Goal: Task Accomplishment & Management: Complete application form

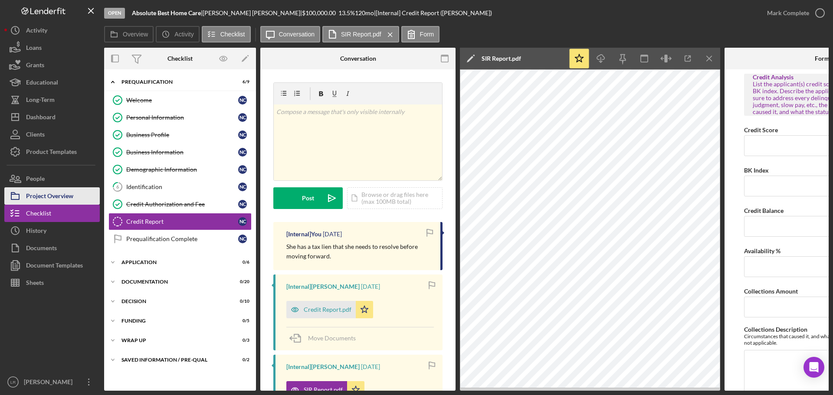
click at [62, 192] on div "Project Overview" at bounding box center [49, 197] width 47 height 20
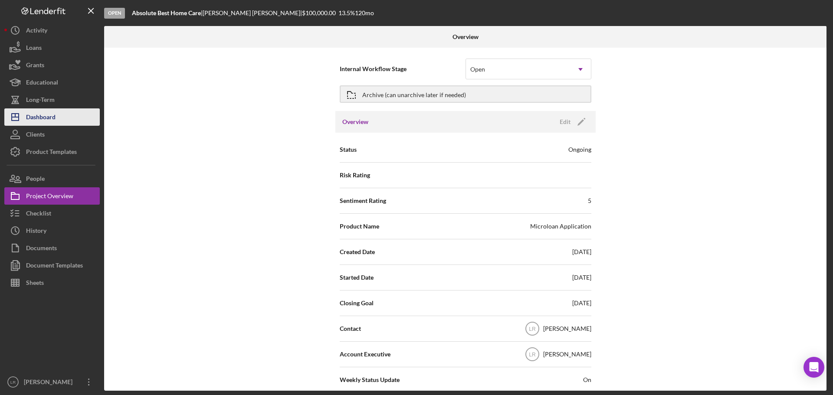
click at [55, 114] on div "Dashboard" at bounding box center [40, 118] width 29 height 20
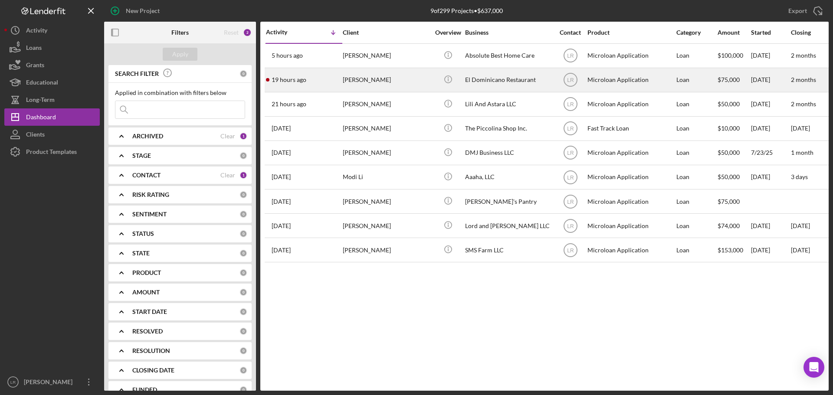
click at [358, 78] on div "[PERSON_NAME]" at bounding box center [386, 80] width 87 height 23
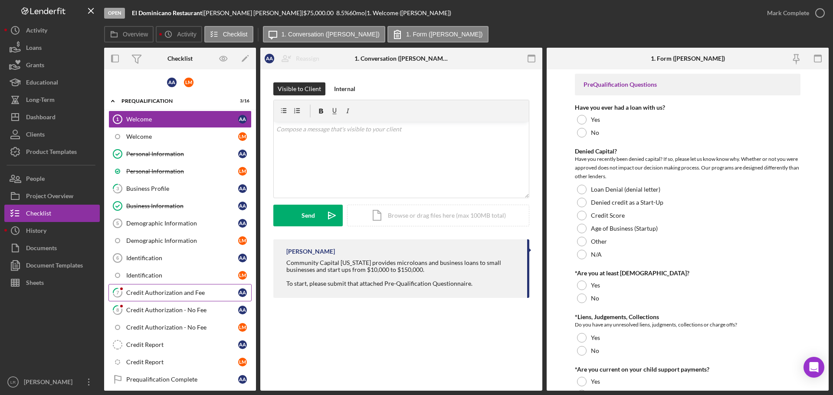
click at [146, 291] on div "Credit Authorization and Fee" at bounding box center [182, 292] width 112 height 7
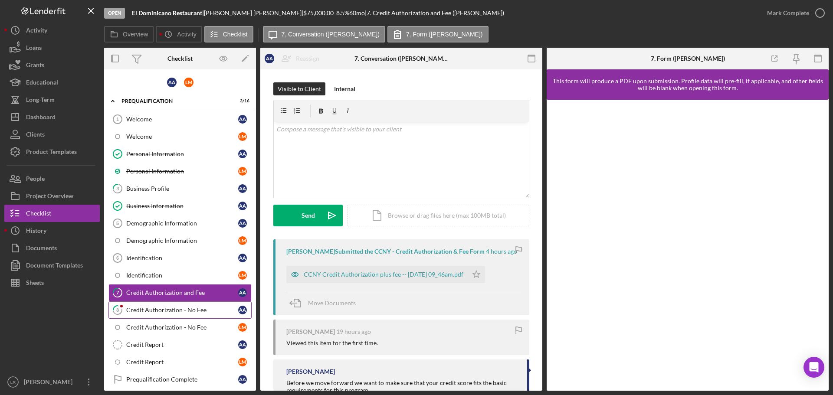
click at [157, 310] on div "Credit Authorization - No Fee" at bounding box center [182, 310] width 112 height 7
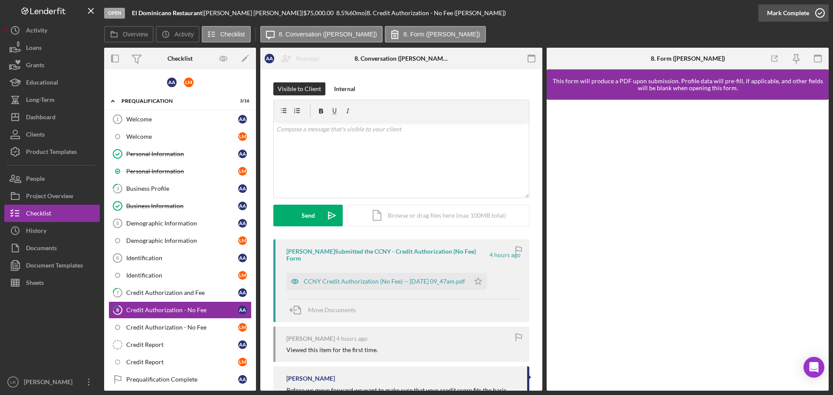
click at [771, 16] on div "Mark Complete" at bounding box center [788, 12] width 42 height 17
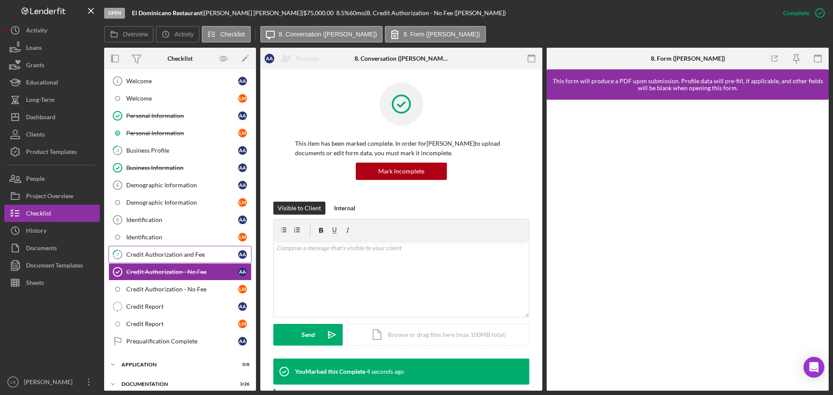
scroll to position [36, 0]
click at [192, 253] on div "Credit Authorization and Fee" at bounding box center [182, 256] width 112 height 7
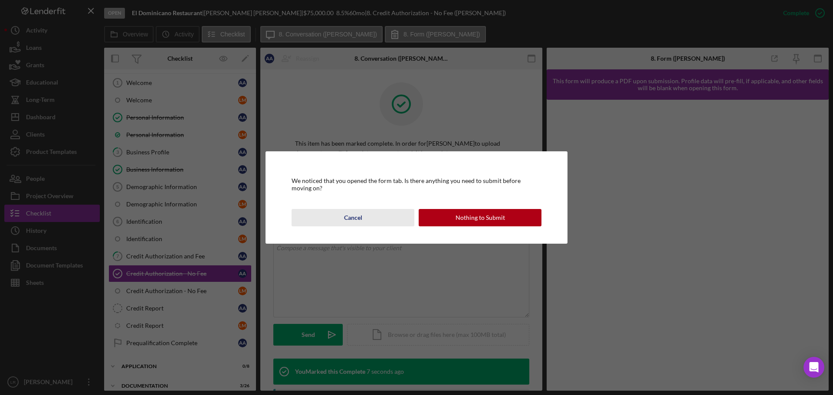
click at [343, 214] on button "Cancel" at bounding box center [352, 217] width 123 height 17
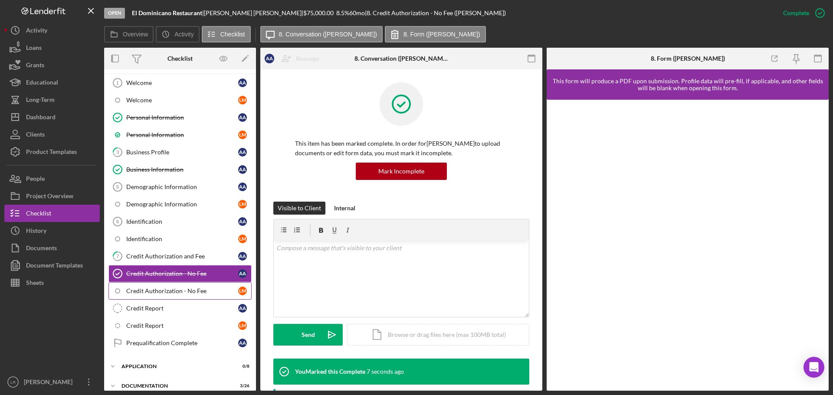
click at [191, 287] on link "Credit Authorization - No Fee [PERSON_NAME]" at bounding box center [179, 290] width 143 height 17
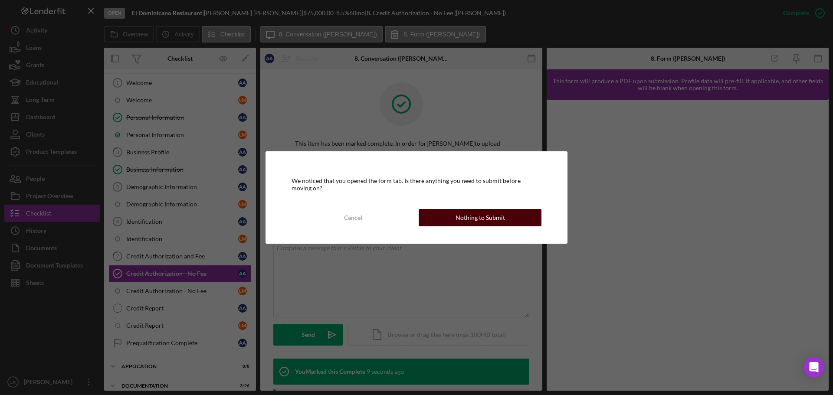
click at [489, 218] on div "Nothing to Submit" at bounding box center [479, 217] width 49 height 17
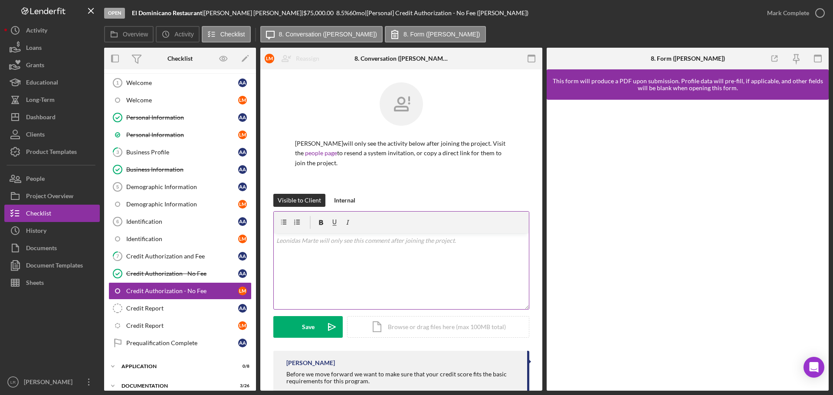
click at [427, 287] on div "v Color teal Color pink Remove color Add row above Add row below Add column bef…" at bounding box center [401, 271] width 255 height 76
click at [330, 152] on link "people page" at bounding box center [321, 152] width 32 height 7
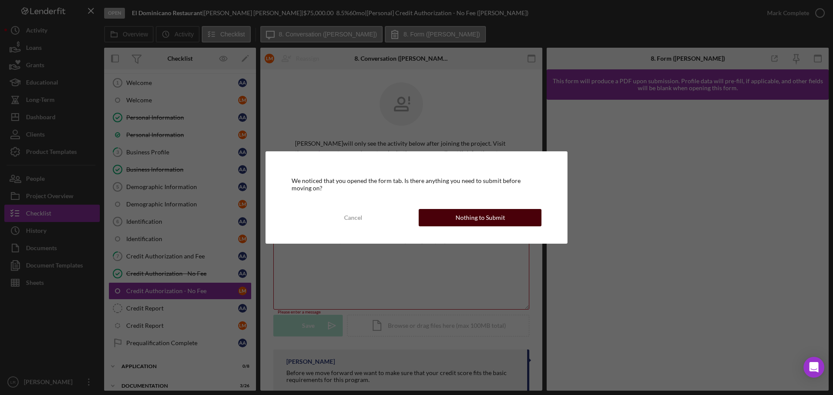
click at [486, 217] on div "Nothing to Submit" at bounding box center [479, 217] width 49 height 17
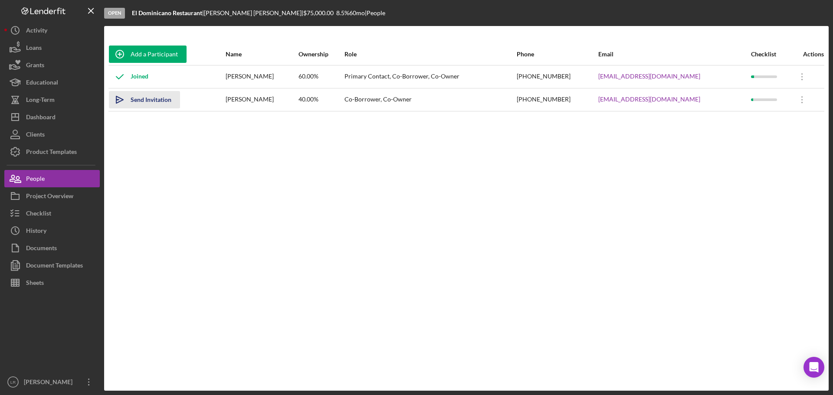
click at [149, 98] on div "Send Invitation" at bounding box center [151, 99] width 41 height 17
click at [62, 113] on button "Icon/Dashboard Dashboard" at bounding box center [51, 116] width 95 height 17
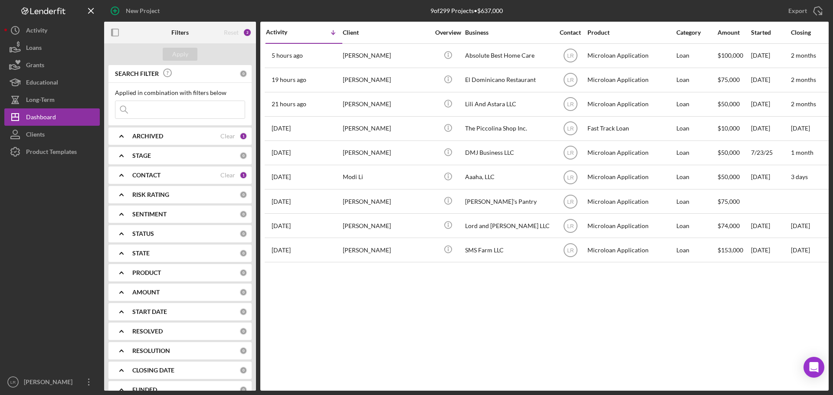
click at [171, 141] on div "ARCHIVED Clear 1" at bounding box center [189, 135] width 115 height 17
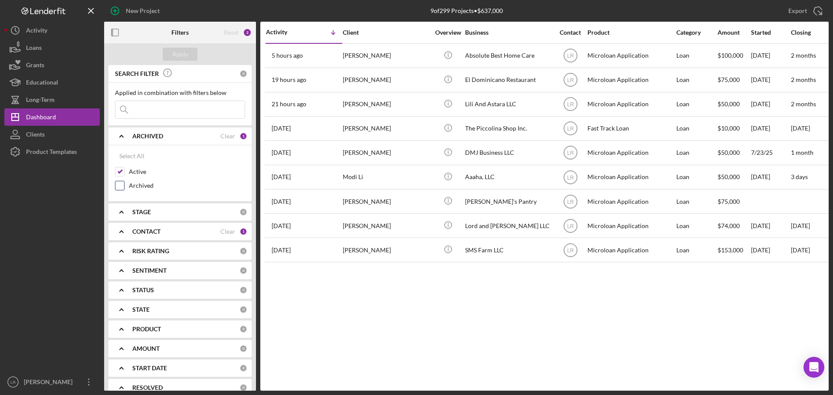
click at [134, 186] on label "Archived" at bounding box center [187, 185] width 116 height 9
click at [124, 186] on input "Archived" at bounding box center [119, 185] width 9 height 9
checkbox input "true"
click at [133, 171] on label "Active" at bounding box center [187, 171] width 116 height 9
click at [124, 171] on input "Active" at bounding box center [119, 171] width 9 height 9
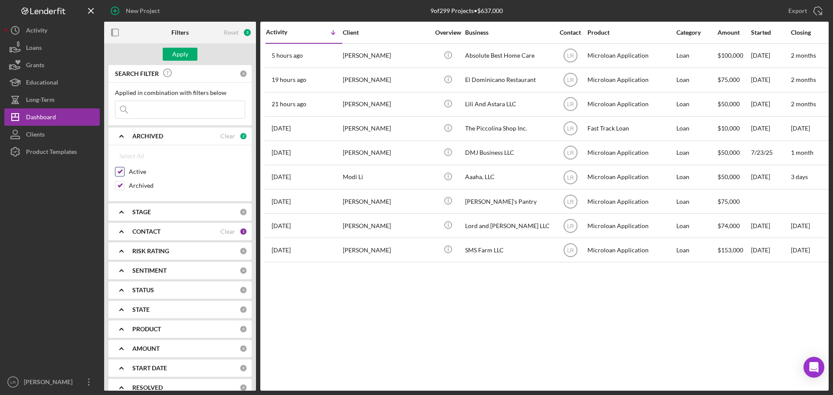
checkbox input "false"
click at [172, 108] on input at bounding box center [179, 109] width 129 height 17
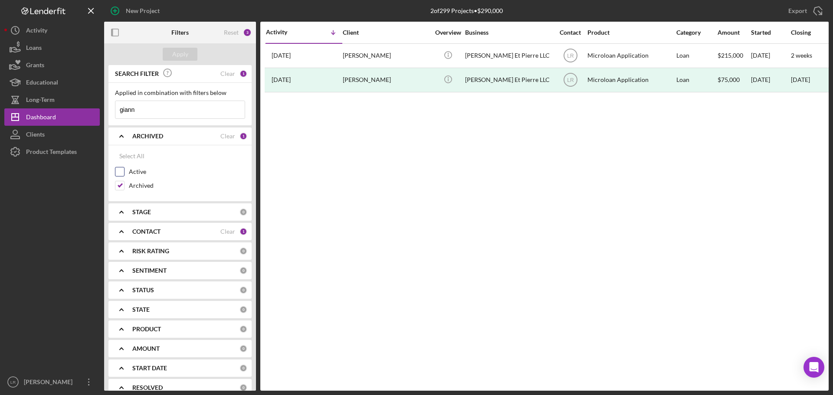
type input "giann"
click at [138, 175] on label "Active" at bounding box center [187, 171] width 116 height 9
click at [124, 175] on input "Active" at bounding box center [119, 171] width 9 height 9
checkbox input "true"
click at [136, 187] on label "Archived" at bounding box center [187, 185] width 116 height 9
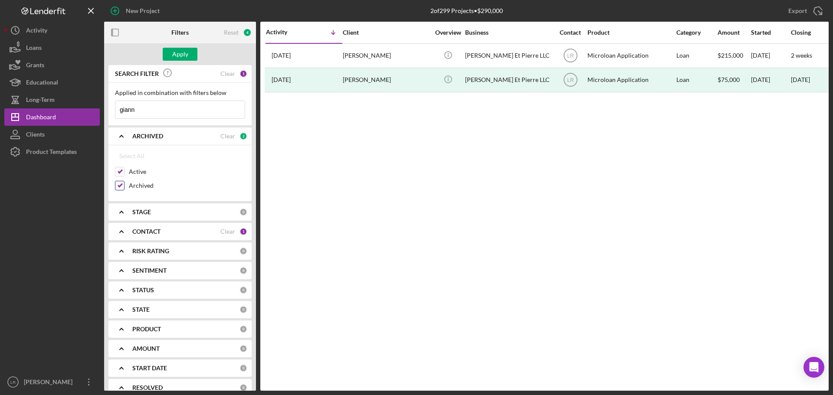
click at [124, 187] on input "Archived" at bounding box center [119, 185] width 9 height 9
checkbox input "false"
drag, startPoint x: 220, startPoint y: 113, endPoint x: -1, endPoint y: 112, distance: 221.1
click at [0, 112] on html "New Project 2 of 299 Projects • $290,000 Export Icon/Export Filters Reset 3 App…" at bounding box center [416, 197] width 833 height 395
click at [183, 58] on div "Apply" at bounding box center [180, 54] width 16 height 13
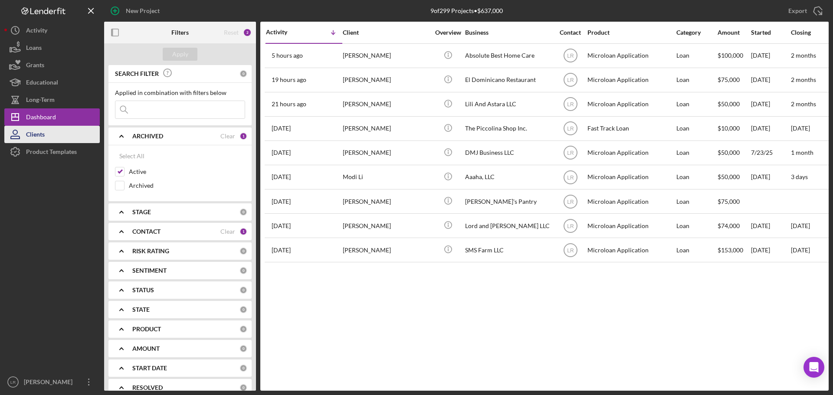
click at [56, 132] on button "Clients" at bounding box center [51, 134] width 95 height 17
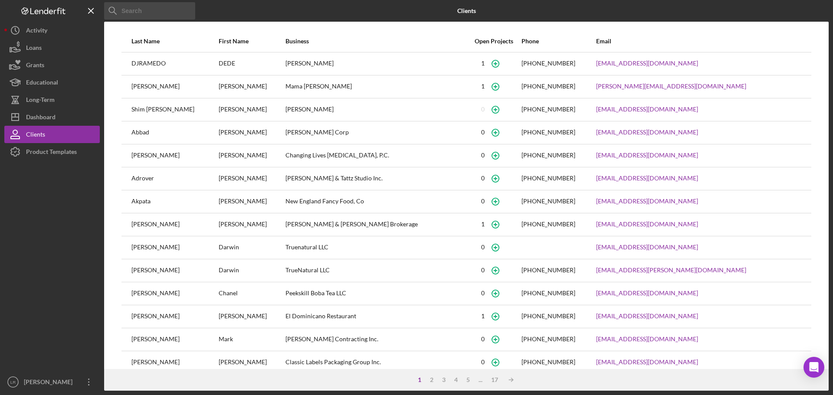
click at [165, 10] on input at bounding box center [149, 10] width 91 height 17
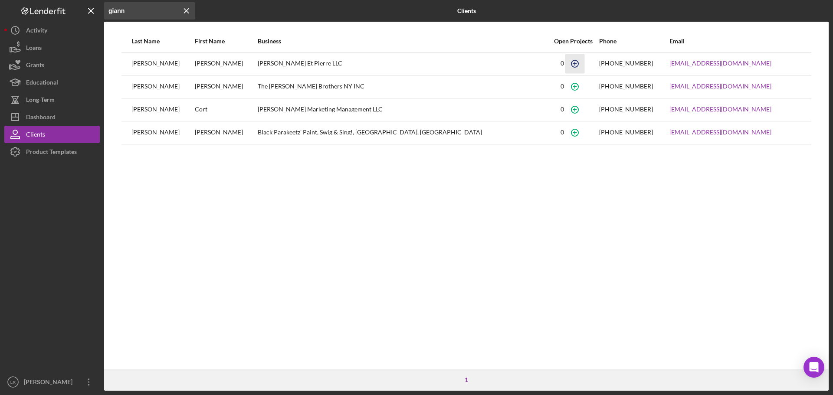
type input "giann"
click at [565, 63] on icon "button" at bounding box center [575, 64] width 20 height 20
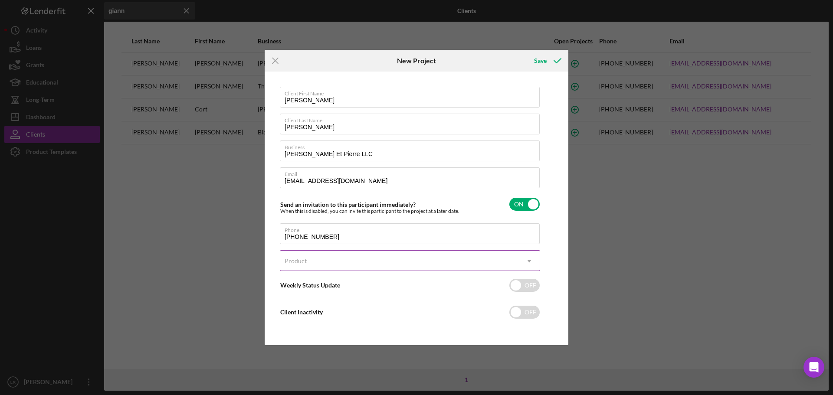
click at [327, 263] on div "Product" at bounding box center [399, 261] width 238 height 20
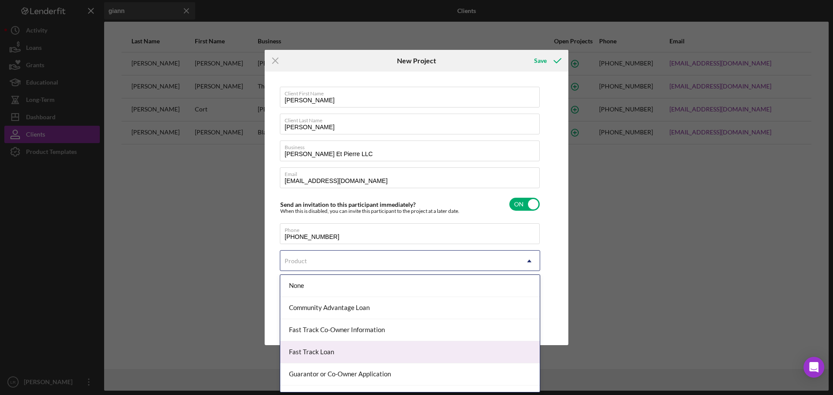
scroll to position [38, 0]
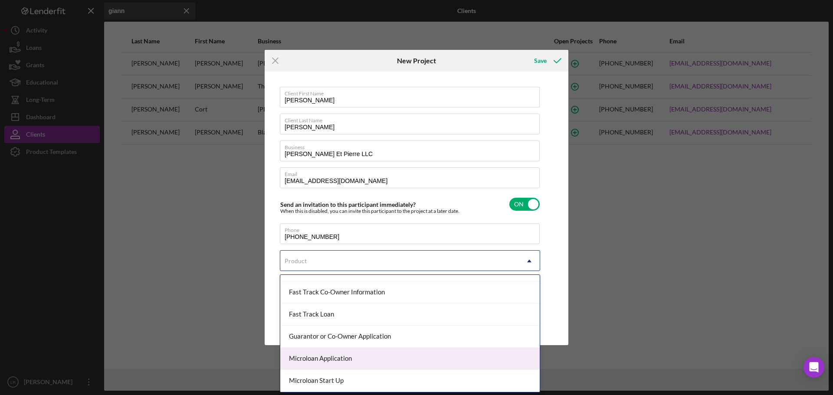
click at [352, 356] on div "Microloan Application" at bounding box center [409, 359] width 259 height 22
checkbox input "true"
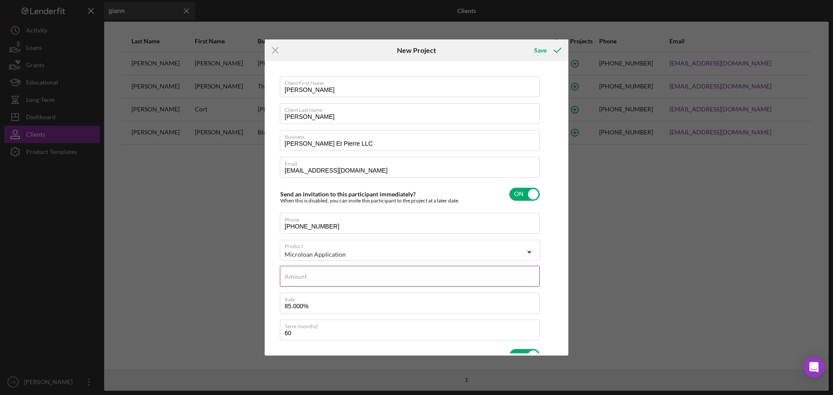
click at [323, 278] on input "Amount" at bounding box center [410, 276] width 260 height 21
type input "$21"
type textarea "Here's a snapshot of information that has been fully approved, as well as the i…"
type input "$215"
type textarea "Here's a snapshot of information that has been fully approved, as well as the i…"
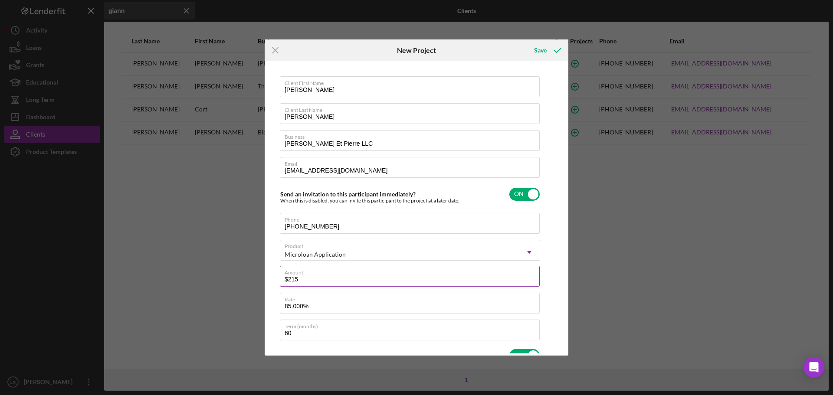
type input "$2,150"
type textarea "Here's a snapshot of information that has been fully approved, as well as the i…"
type input "$21,500"
type textarea "Here's a snapshot of information that has been fully approved, as well as the i…"
type input "$215,000"
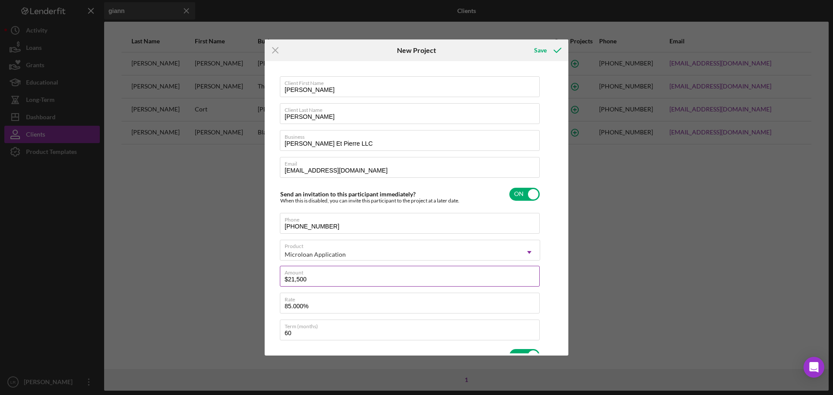
type textarea "Here's a snapshot of information that has been fully approved, as well as the i…"
type input "$215,000"
type textarea "Here's a snapshot of information that has been fully approved, as well as the i…"
click at [270, 276] on div "Client First Name [PERSON_NAME] Client Last Name [PERSON_NAME] Business [PERSON…" at bounding box center [416, 208] width 299 height 290
click at [272, 49] on icon "Icon/Menu Close" at bounding box center [275, 50] width 22 height 22
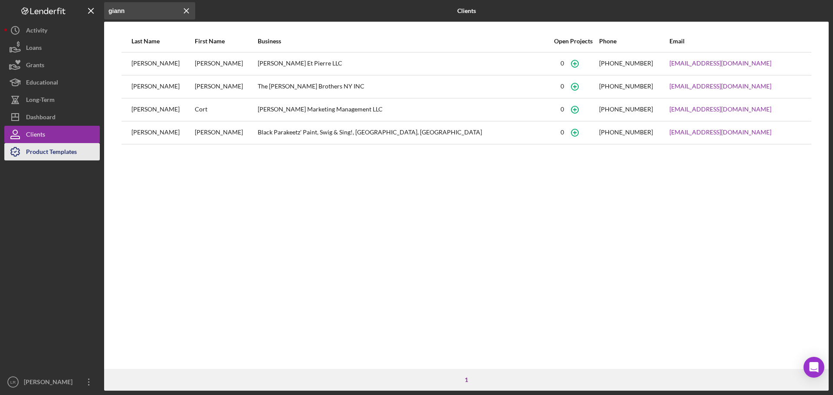
click at [50, 152] on div "Product Templates" at bounding box center [51, 153] width 51 height 20
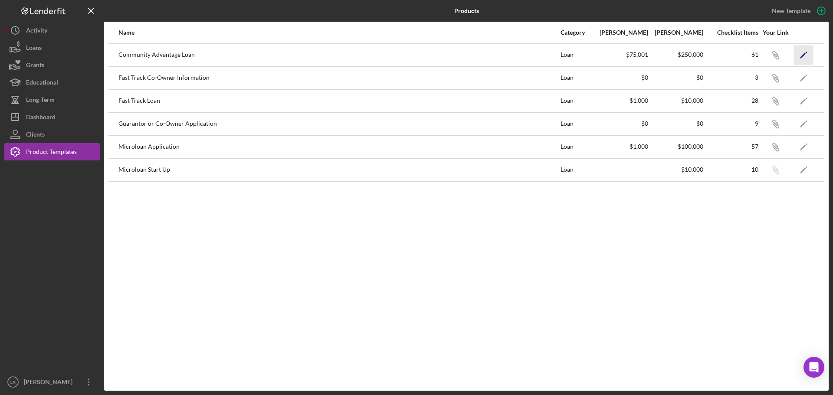
click at [809, 55] on icon "Icon/Edit" at bounding box center [803, 55] width 20 height 20
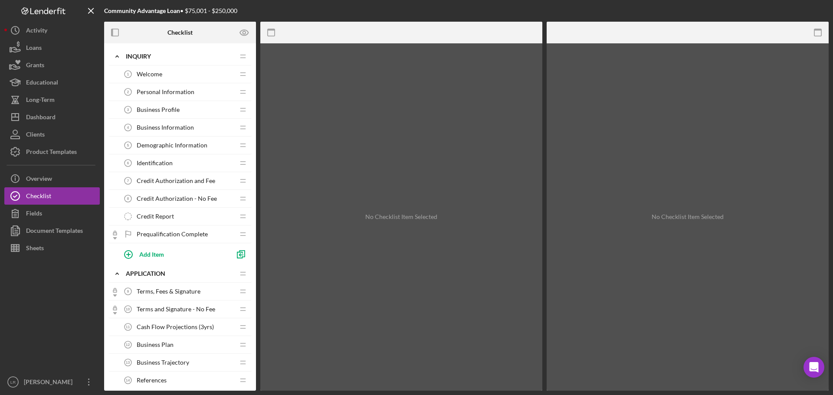
click at [153, 70] on div "Welcome 1 Welcome" at bounding box center [176, 73] width 115 height 17
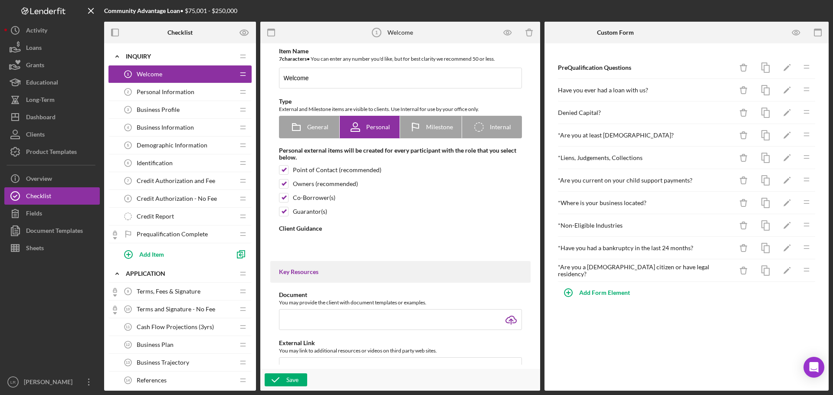
type textarea "<div>Community Capital [US_STATE] provides microloans and business loans to sma…"
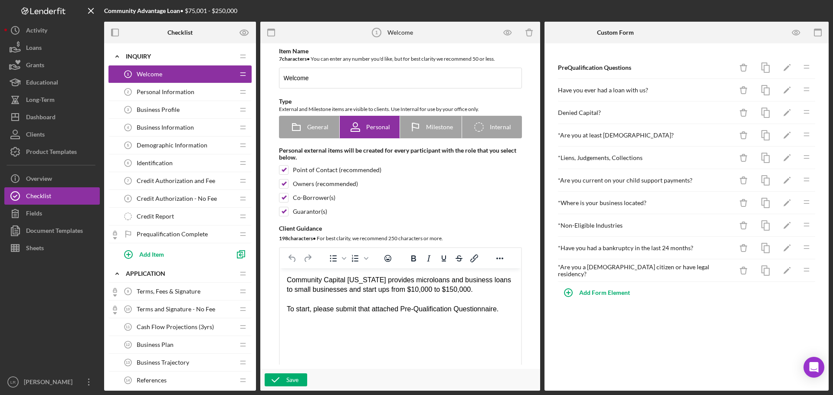
click at [171, 95] on span "Personal Information" at bounding box center [166, 91] width 58 height 7
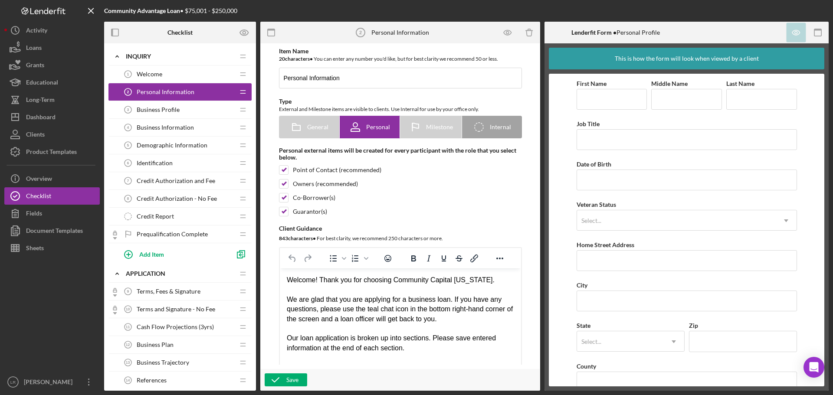
click at [169, 109] on span "Business Profile" at bounding box center [158, 109] width 43 height 7
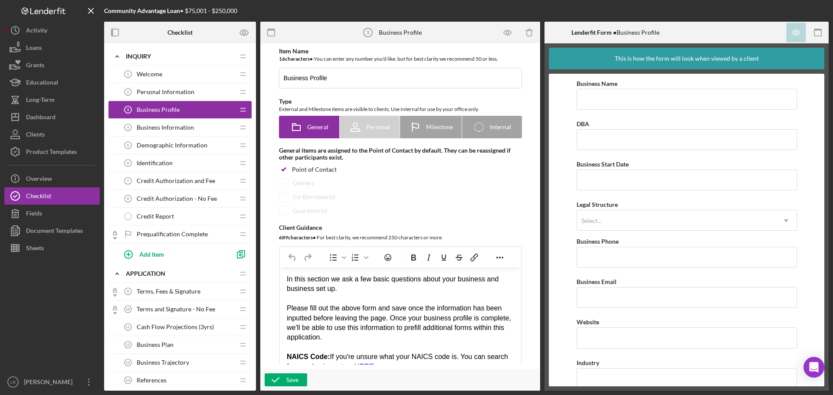
click at [170, 125] on span "Business Information" at bounding box center [165, 127] width 57 height 7
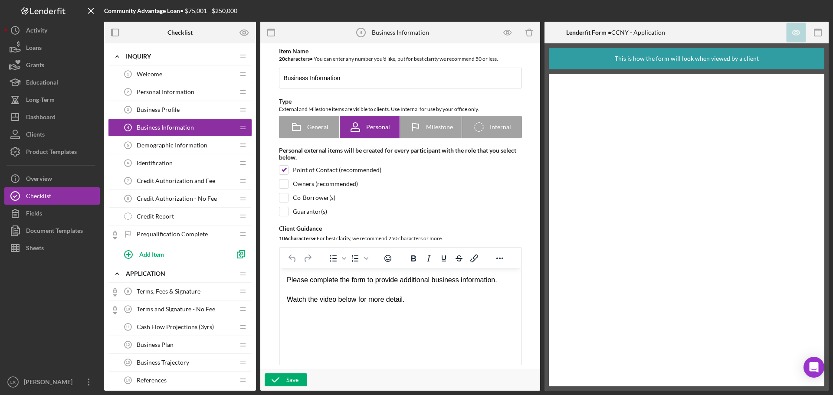
click at [173, 145] on span "Demographic Information" at bounding box center [172, 145] width 71 height 7
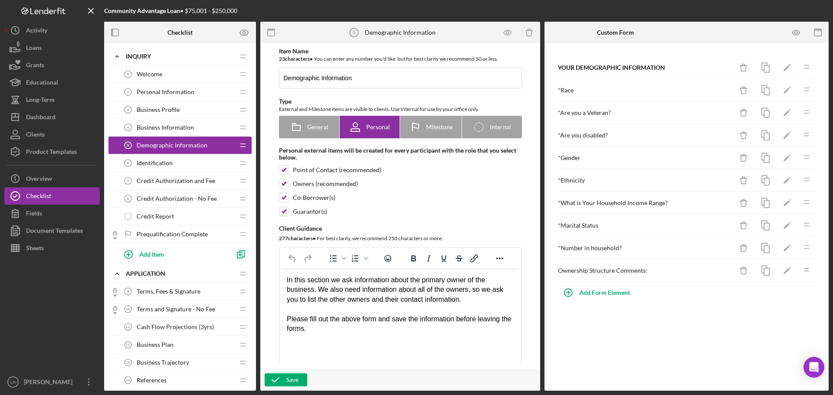
click at [169, 162] on span "Identification" at bounding box center [155, 163] width 36 height 7
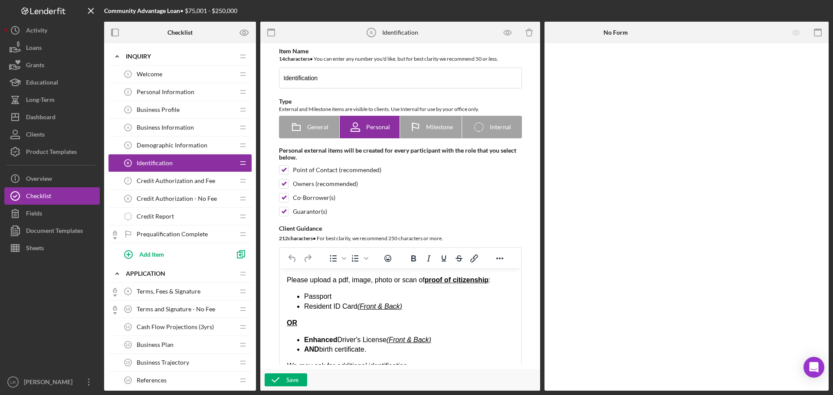
click at [169, 177] on span "Credit Authorization and Fee" at bounding box center [176, 180] width 78 height 7
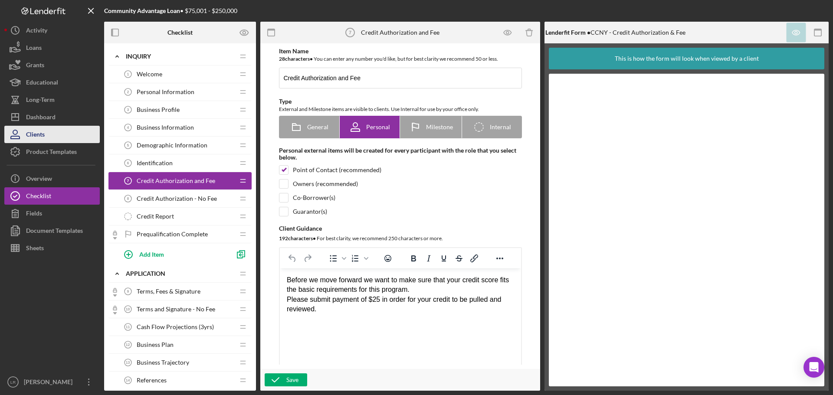
click at [48, 138] on button "Clients" at bounding box center [51, 134] width 95 height 17
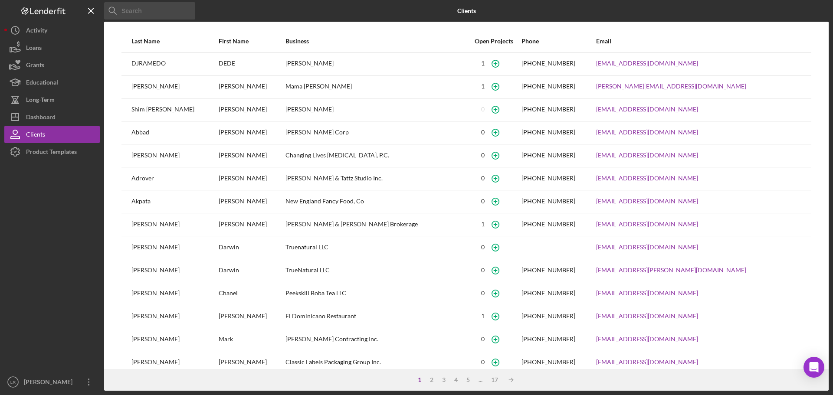
click at [157, 7] on input at bounding box center [149, 10] width 91 height 17
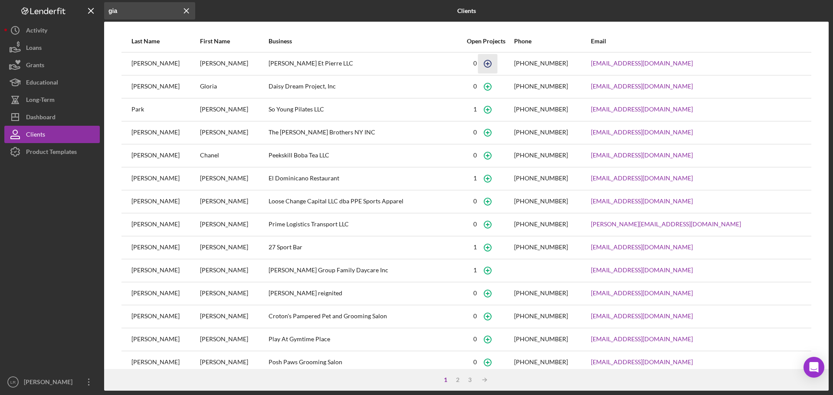
type input "gia"
click at [491, 62] on circle "button" at bounding box center [487, 63] width 7 height 7
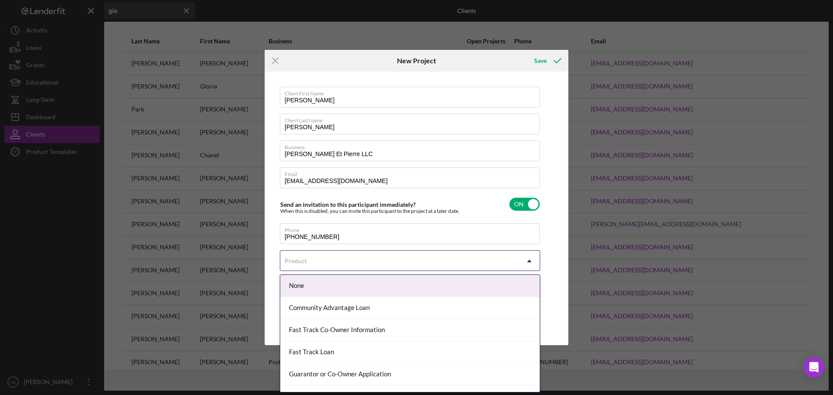
click at [323, 264] on div "Product" at bounding box center [399, 261] width 238 height 20
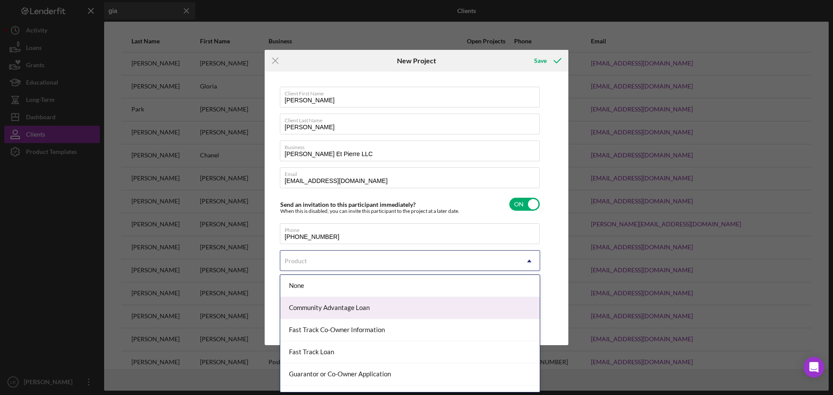
click at [327, 312] on div "Community Advantage Loan" at bounding box center [409, 308] width 259 height 22
checkbox input "true"
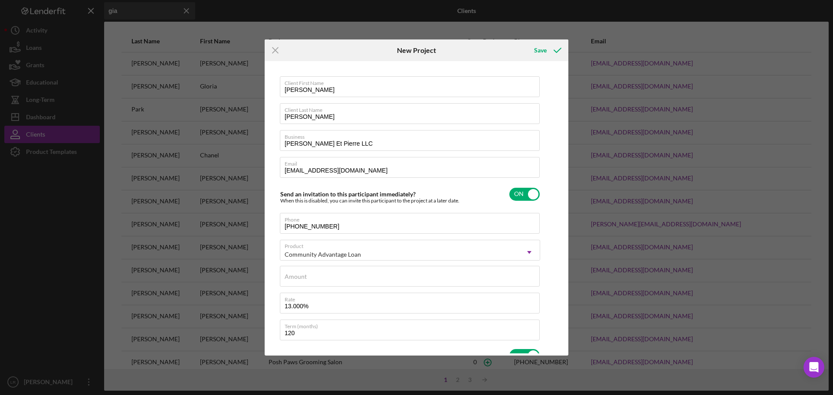
type textarea "Here's a snapshot of information that has been fully approved, as well as the i…"
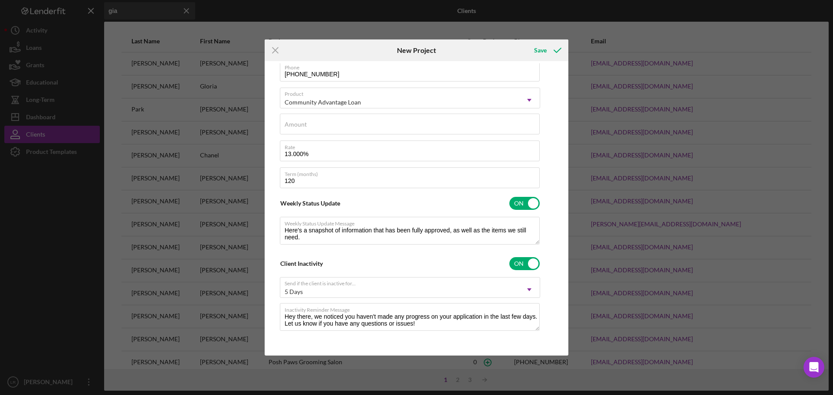
scroll to position [153, 0]
click at [320, 124] on input "Amount" at bounding box center [410, 123] width 260 height 21
type input "$2"
type textarea "Here's a snapshot of information that has been fully approved, as well as the i…"
type input "$21"
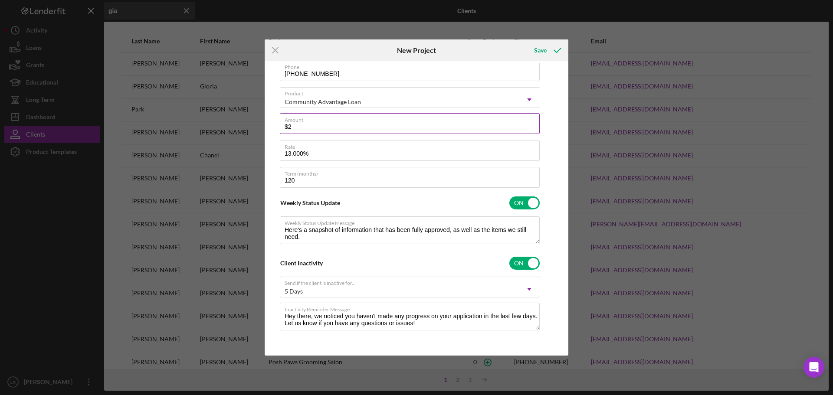
type textarea "Here's a snapshot of information that has been fully approved, as well as the i…"
type input "$215"
type textarea "Here's a snapshot of information that has been fully approved, as well as the i…"
type input "$2,150"
type textarea "Here's a snapshot of information that has been fully approved, as well as the i…"
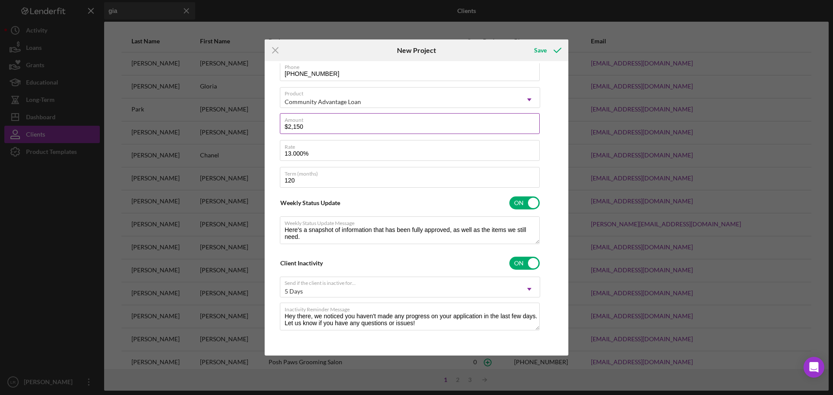
type input "$21,500"
type textarea "Here's a snapshot of information that has been fully approved, as well as the i…"
type input "$215,000"
type textarea "Here's a snapshot of information that has been fully approved, as well as the i…"
type input "$215,000"
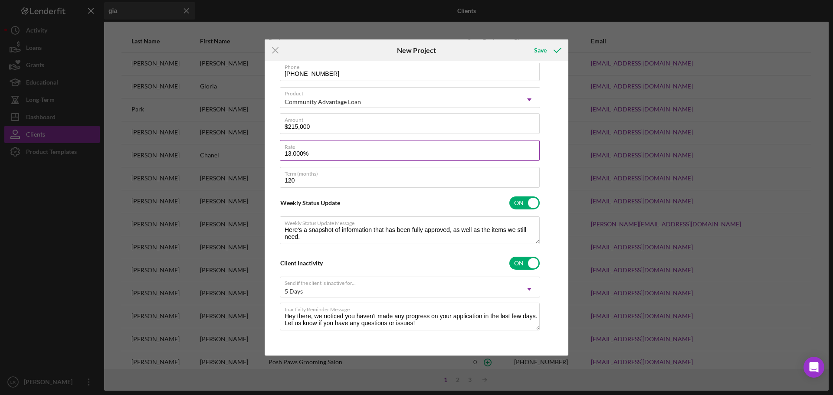
type textarea "Here's a snapshot of information that has been fully approved, as well as the i…"
click at [295, 151] on input "13.000%" at bounding box center [410, 150] width 260 height 21
type input "13.00%"
type textarea "Here's a snapshot of information that has been fully approved, as well as the i…"
type input "13.500%"
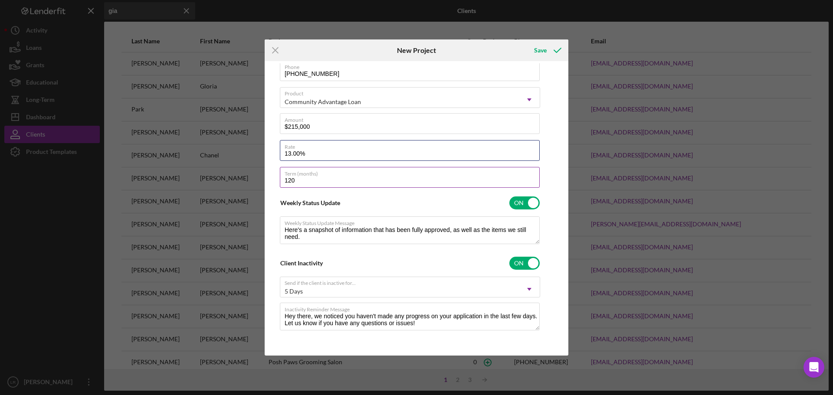
type textarea "Here's a snapshot of information that has been fully approved, as well as the i…"
type input "13.500%"
click at [547, 163] on div "Client First Name [PERSON_NAME] Client Last Name [PERSON_NAME] Business [PERSON…" at bounding box center [416, 208] width 299 height 290
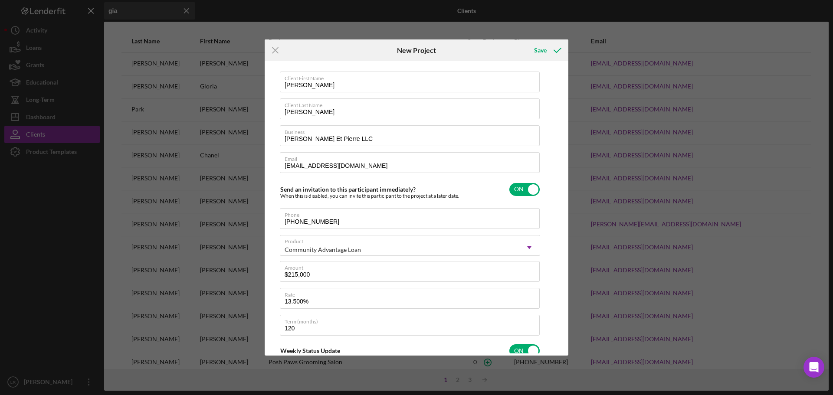
scroll to position [0, 0]
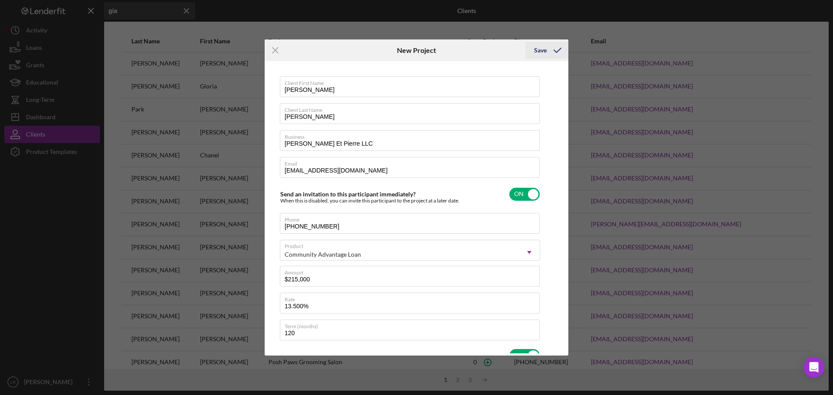
click at [540, 50] on div "Save" at bounding box center [540, 50] width 13 height 17
type textarea "Here's a snapshot of information that has been fully approved, as well as the i…"
checkbox input "false"
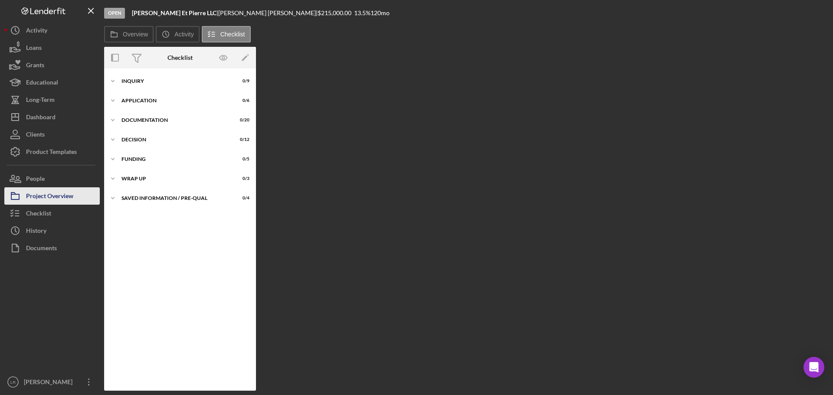
click at [64, 194] on div "Project Overview" at bounding box center [49, 197] width 47 height 20
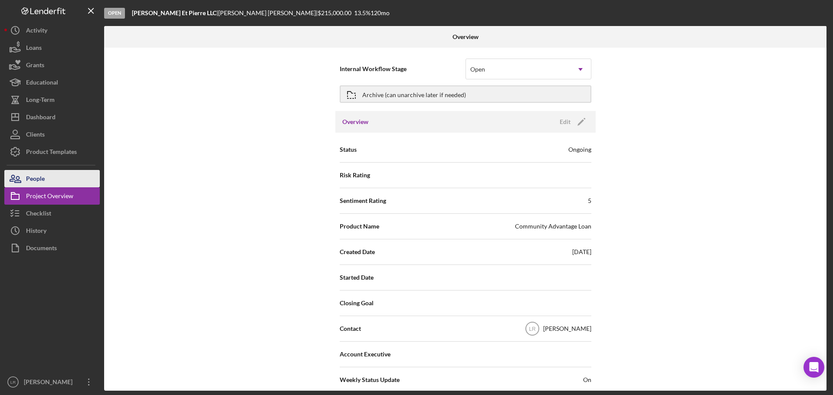
click at [46, 180] on button "People" at bounding box center [51, 178] width 95 height 17
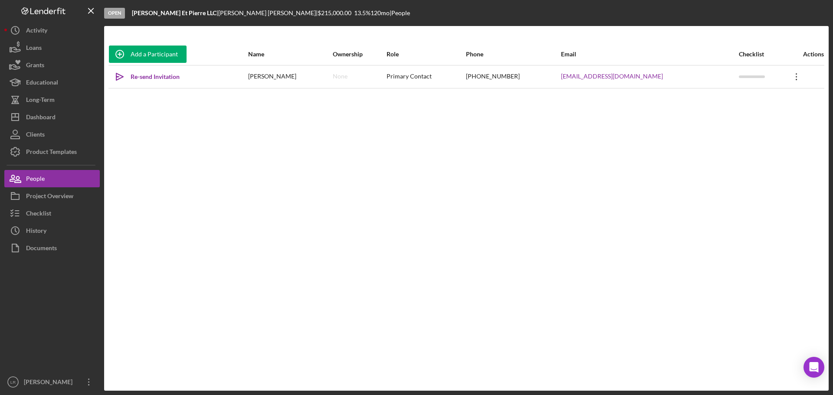
click at [795, 77] on icon "Icon/Overflow" at bounding box center [796, 77] width 22 height 22
click at [748, 119] on button "Icon/Link Get Invitation Link" at bounding box center [752, 116] width 95 height 17
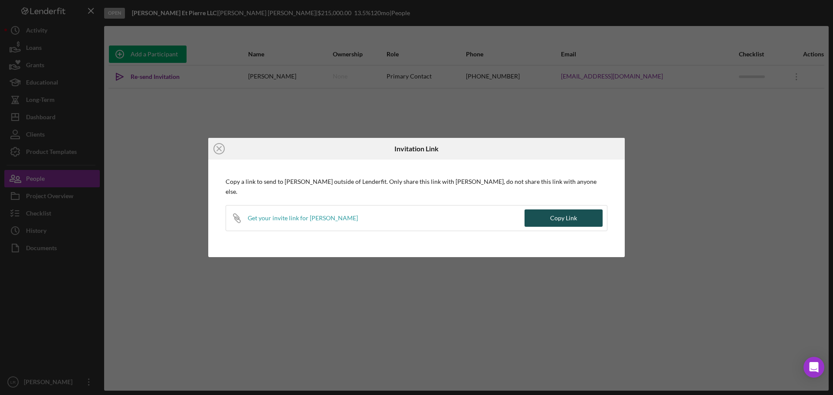
click at [578, 217] on button "Copy Link" at bounding box center [563, 217] width 78 height 17
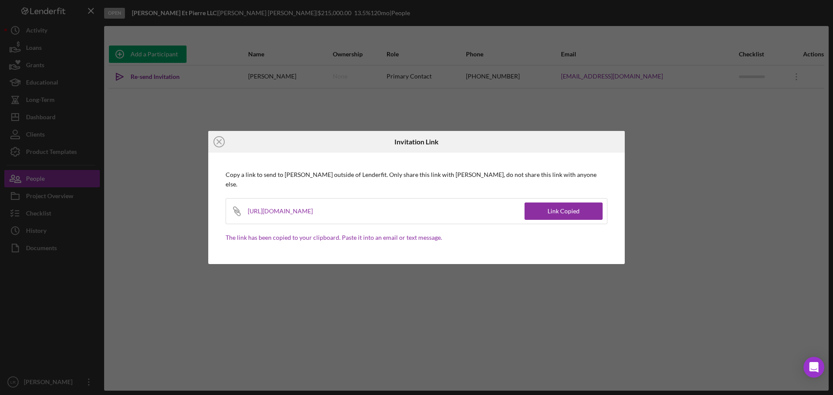
click at [611, 241] on div "Icon/Close Invitation Link Copy a link to send to [PERSON_NAME] outside of Lend…" at bounding box center [416, 197] width 416 height 133
click at [629, 163] on div "Icon/Close Invitation Link Copy a link to send to [PERSON_NAME] outside of Lend…" at bounding box center [416, 197] width 833 height 395
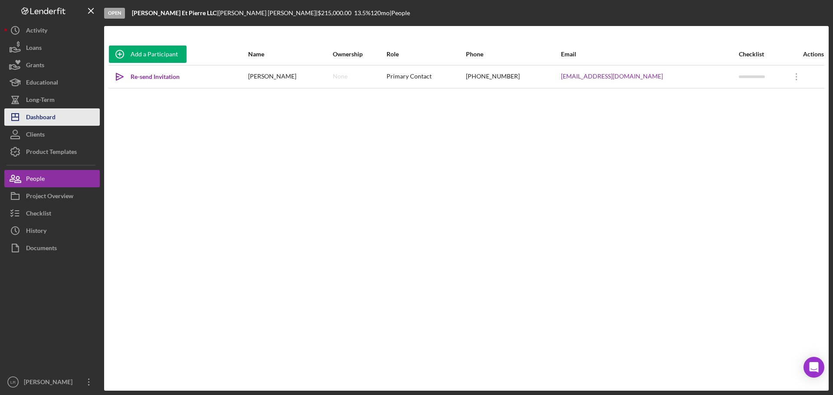
click at [52, 118] on div "Dashboard" at bounding box center [40, 118] width 29 height 20
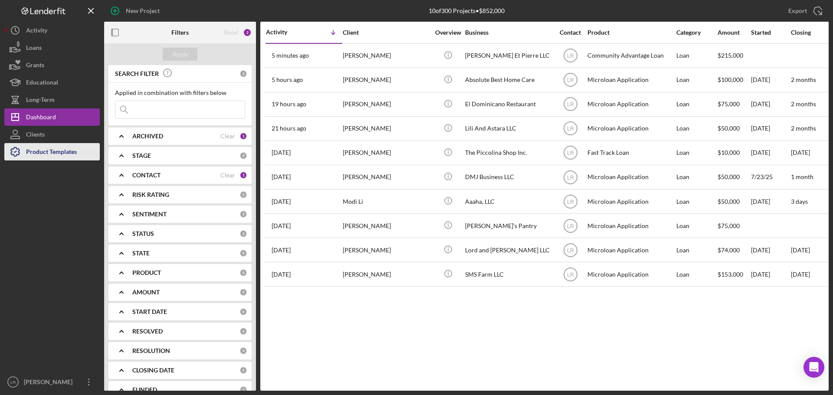
click at [47, 151] on div "Product Templates" at bounding box center [51, 153] width 51 height 20
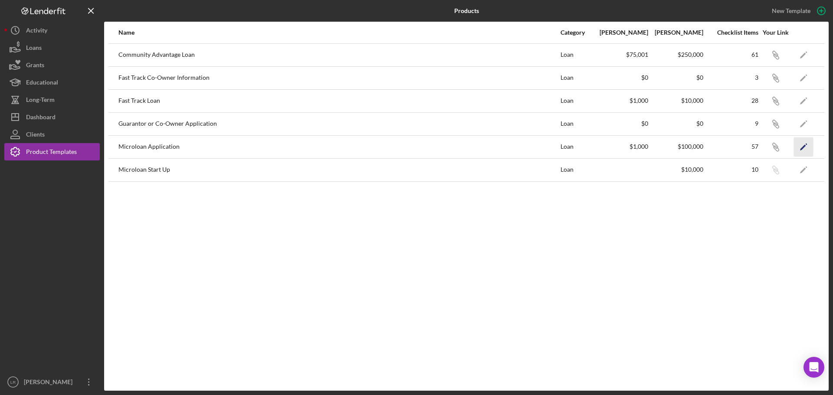
click at [812, 148] on icon "Icon/Edit" at bounding box center [803, 147] width 20 height 20
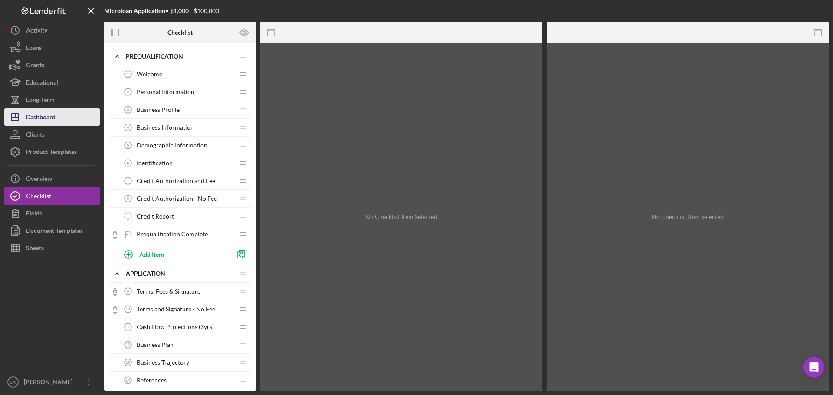
click at [55, 116] on div "Dashboard" at bounding box center [40, 118] width 29 height 20
